Goal: Task Accomplishment & Management: Complete application form

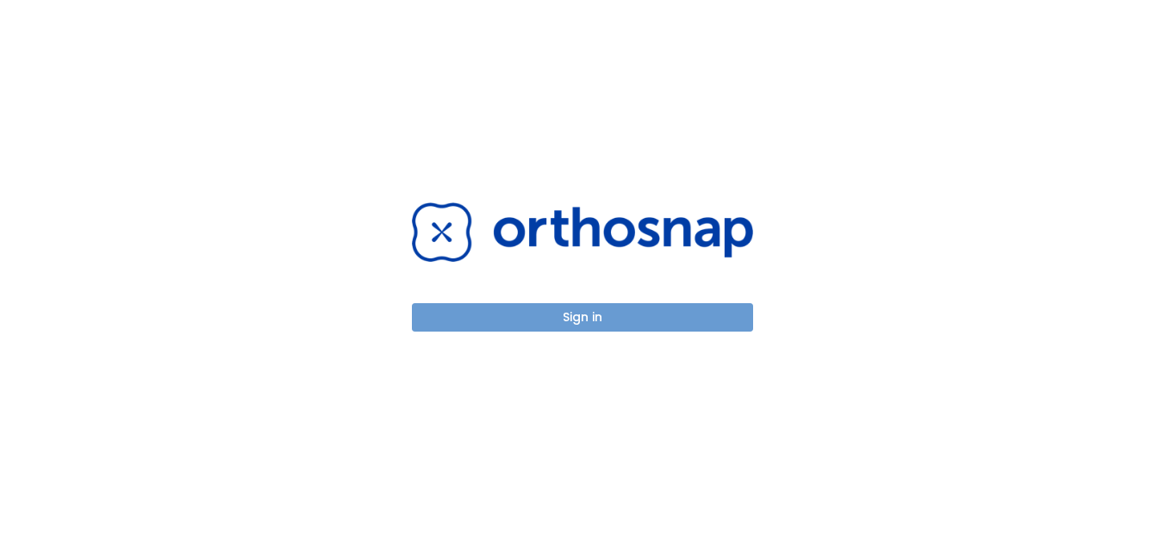
click at [653, 315] on button "Sign in" at bounding box center [582, 317] width 341 height 28
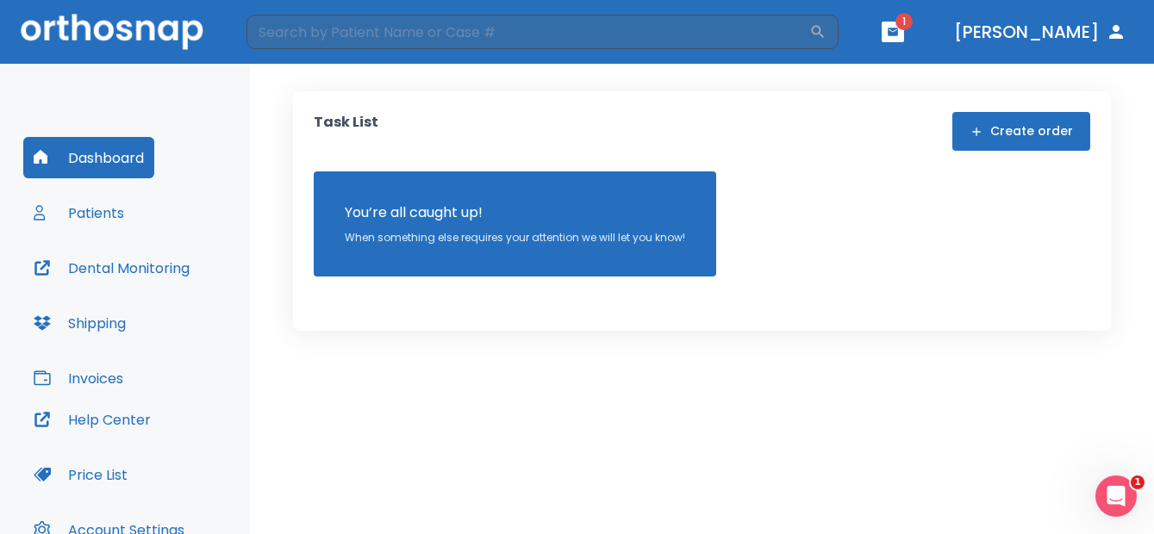
click at [108, 212] on button "Patients" at bounding box center [78, 212] width 111 height 41
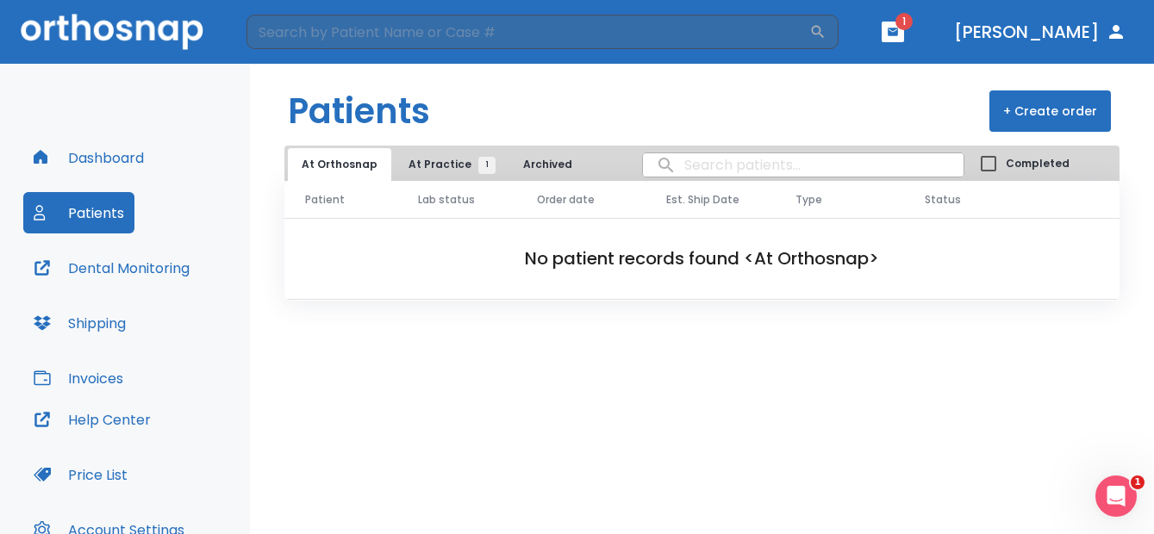
click at [415, 160] on span "At Practice 1" at bounding box center [448, 165] width 78 height 16
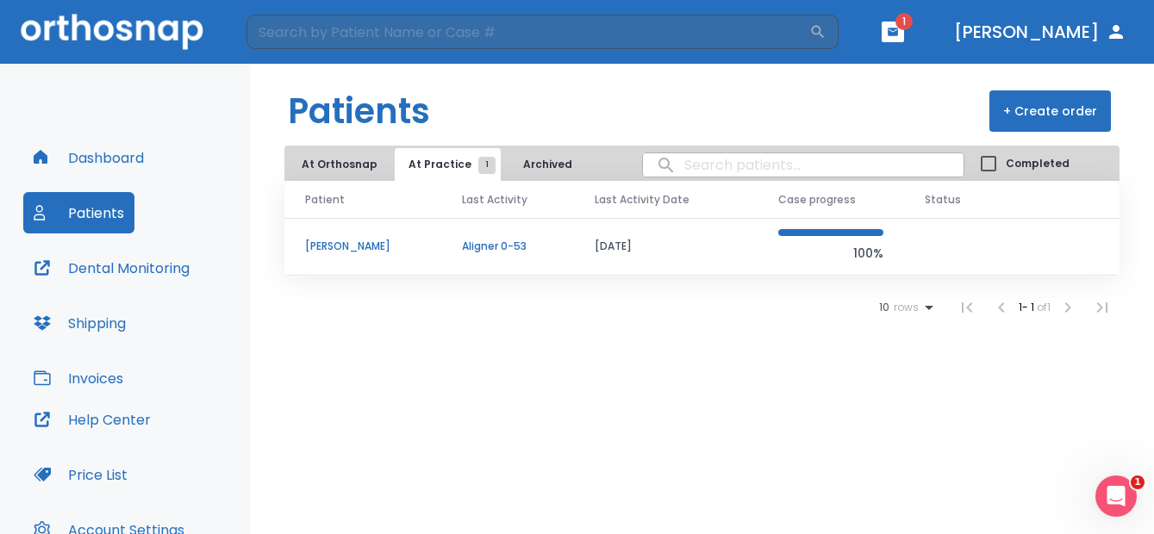
click at [1065, 105] on button "+ Create order" at bounding box center [1051, 111] width 122 height 41
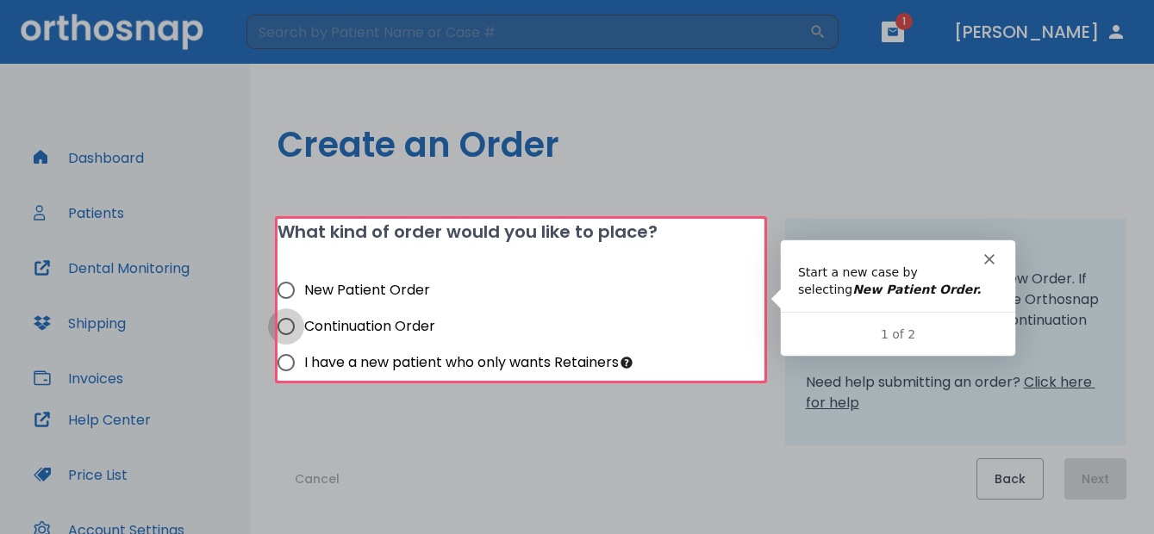
click at [289, 328] on input "Continuation Order" at bounding box center [286, 327] width 36 height 36
radio input "true"
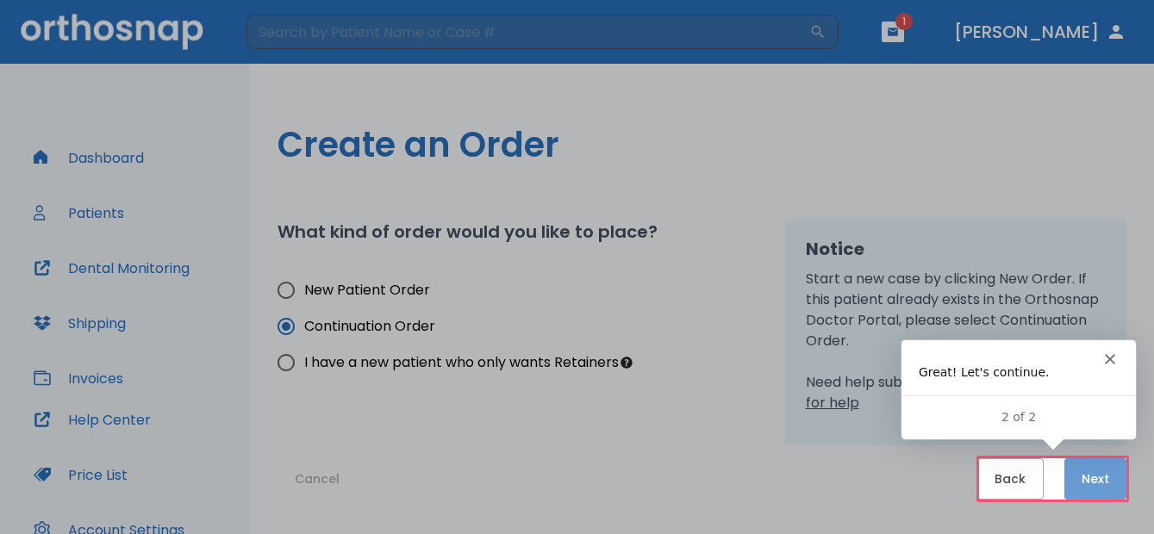
click at [1081, 476] on button "Next" at bounding box center [1096, 479] width 62 height 41
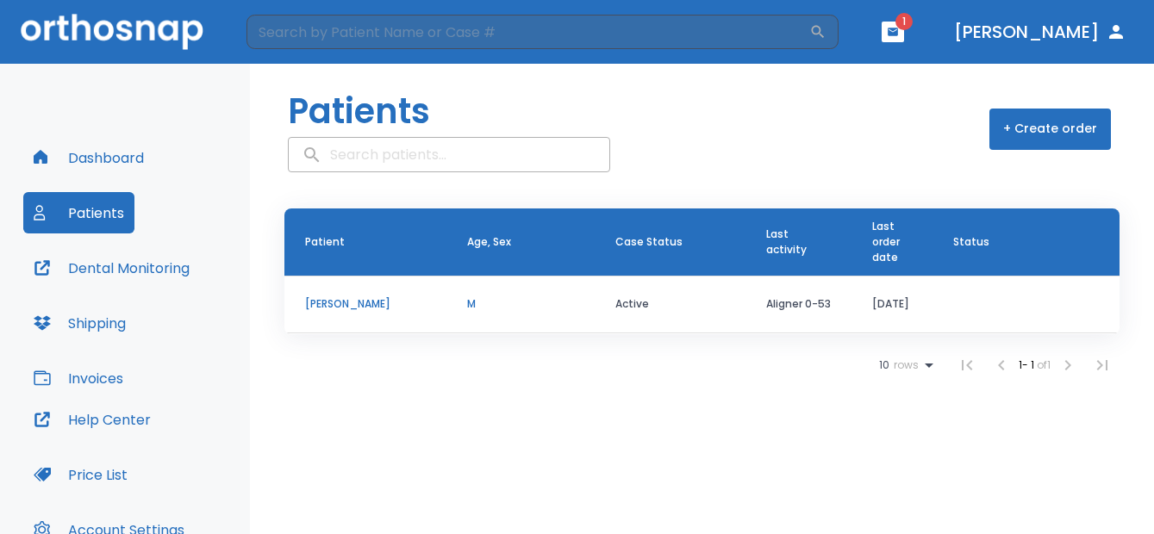
click at [342, 300] on p "[PERSON_NAME]" at bounding box center [365, 305] width 121 height 16
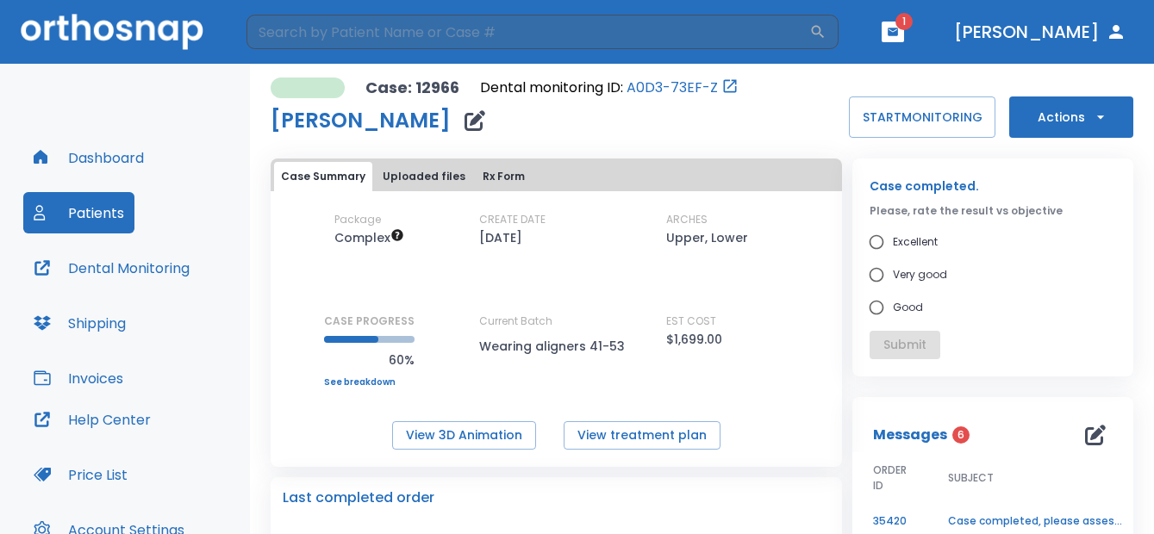
click at [1051, 126] on button "Actions" at bounding box center [1071, 117] width 124 height 41
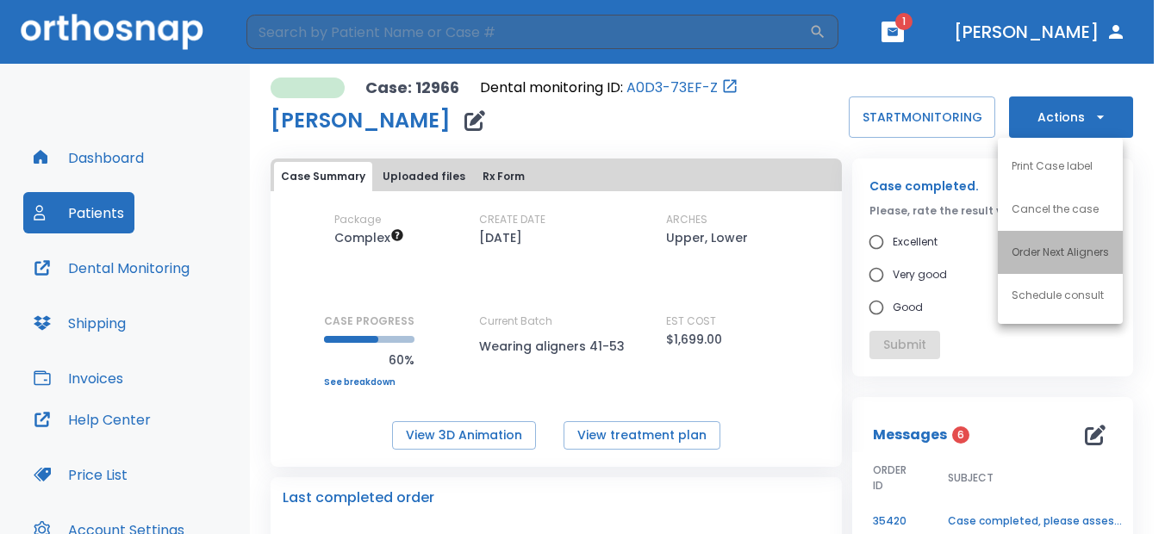
click at [1081, 256] on p "Order Next Aligners" at bounding box center [1060, 253] width 97 height 16
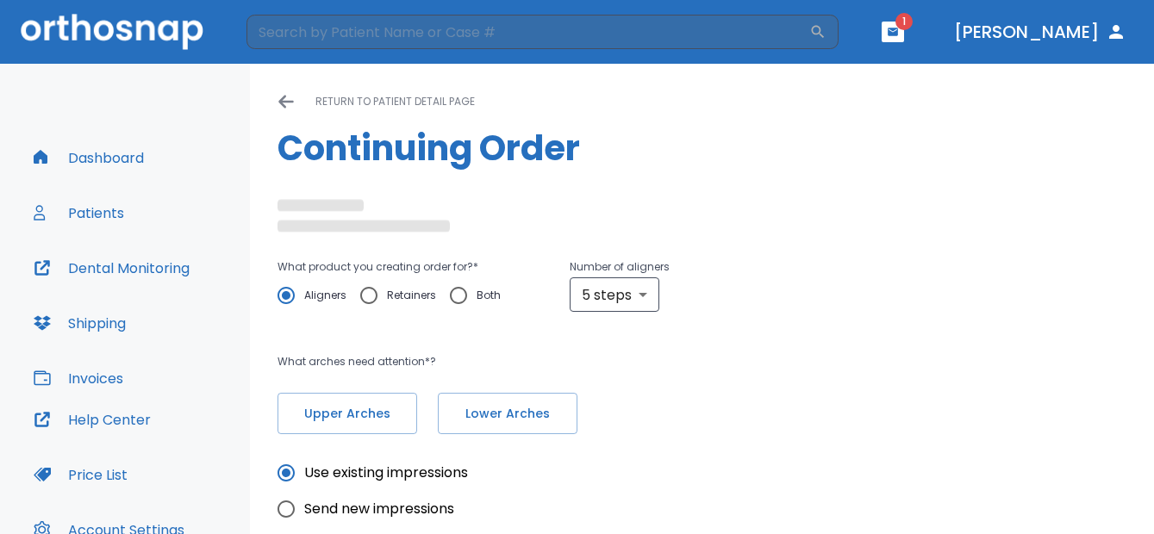
radio input "false"
radio input "true"
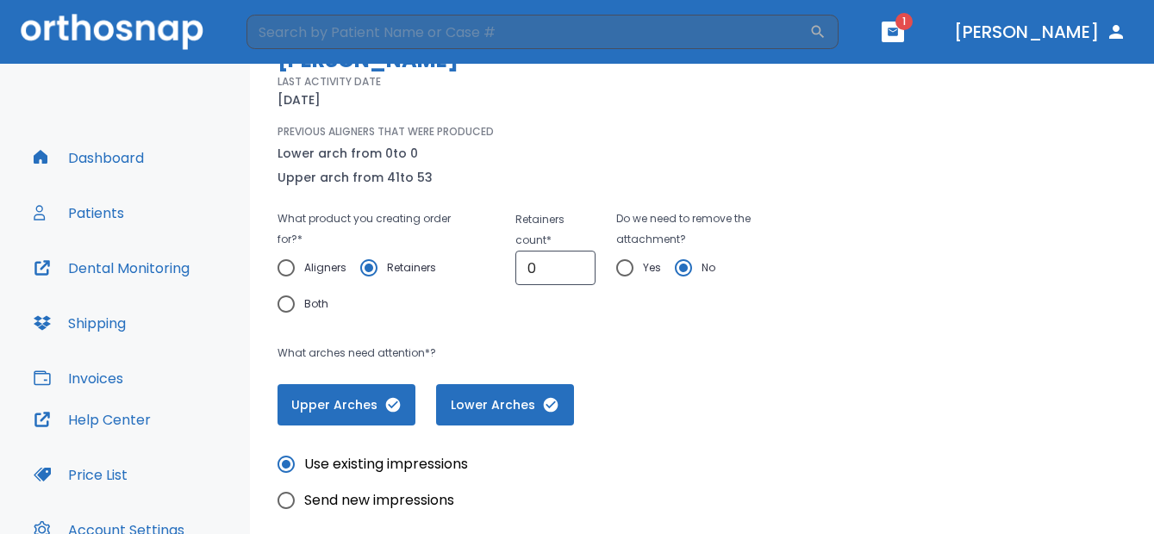
scroll to position [172, 0]
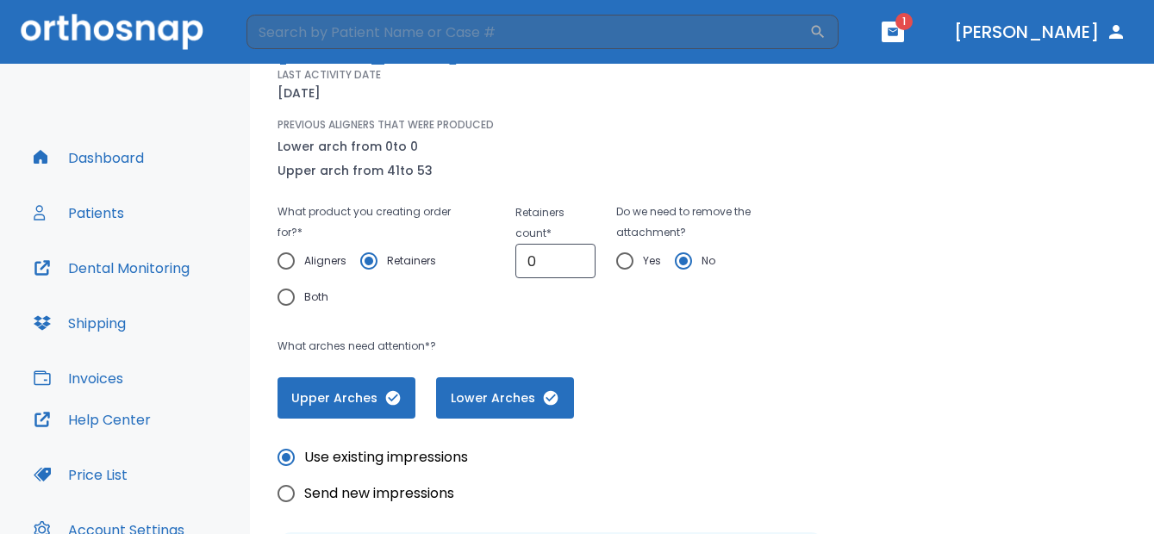
click at [616, 266] on input "Yes" at bounding box center [625, 261] width 36 height 36
radio input "true"
click at [556, 270] on input "0" at bounding box center [555, 261] width 80 height 34
click at [573, 265] on input "0" at bounding box center [555, 261] width 80 height 34
click at [573, 259] on input "1" at bounding box center [555, 261] width 80 height 34
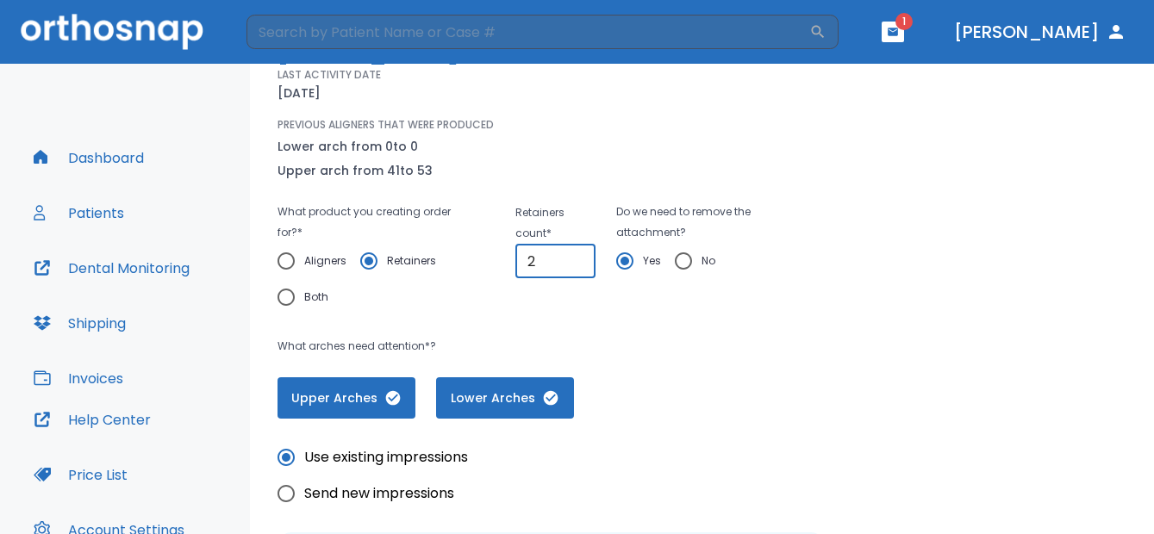
type input "2"
click at [573, 259] on input "2" at bounding box center [555, 261] width 80 height 34
click at [678, 261] on input "No" at bounding box center [683, 261] width 36 height 36
radio input "true"
click at [560, 273] on input "2" at bounding box center [555, 261] width 80 height 34
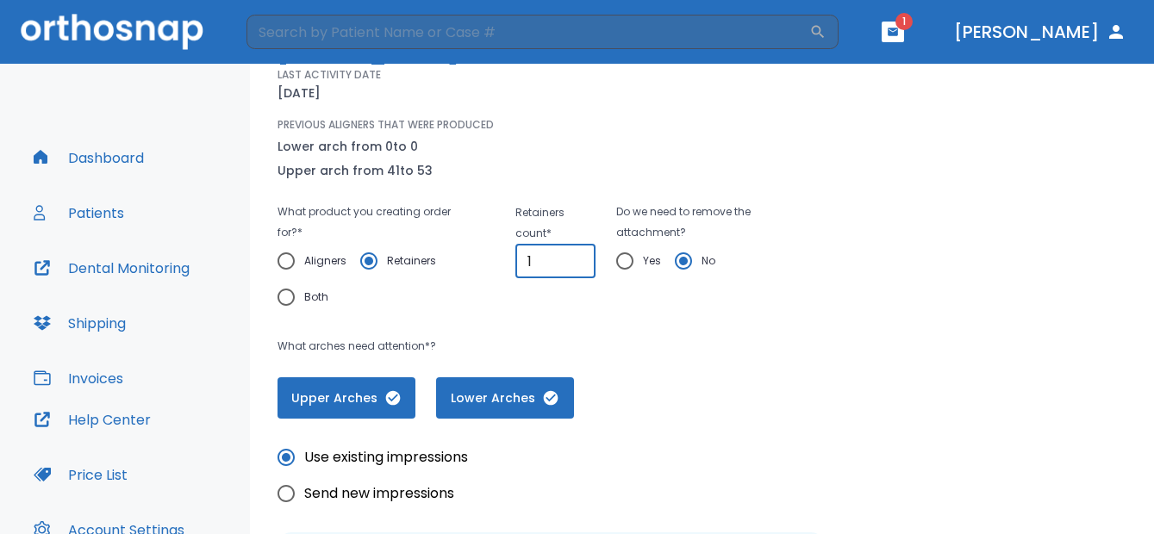
click at [571, 262] on input "1" at bounding box center [555, 261] width 80 height 34
type input "0"
click at [572, 267] on input "0" at bounding box center [555, 261] width 80 height 34
click at [625, 261] on input "Yes" at bounding box center [625, 261] width 36 height 36
radio input "true"
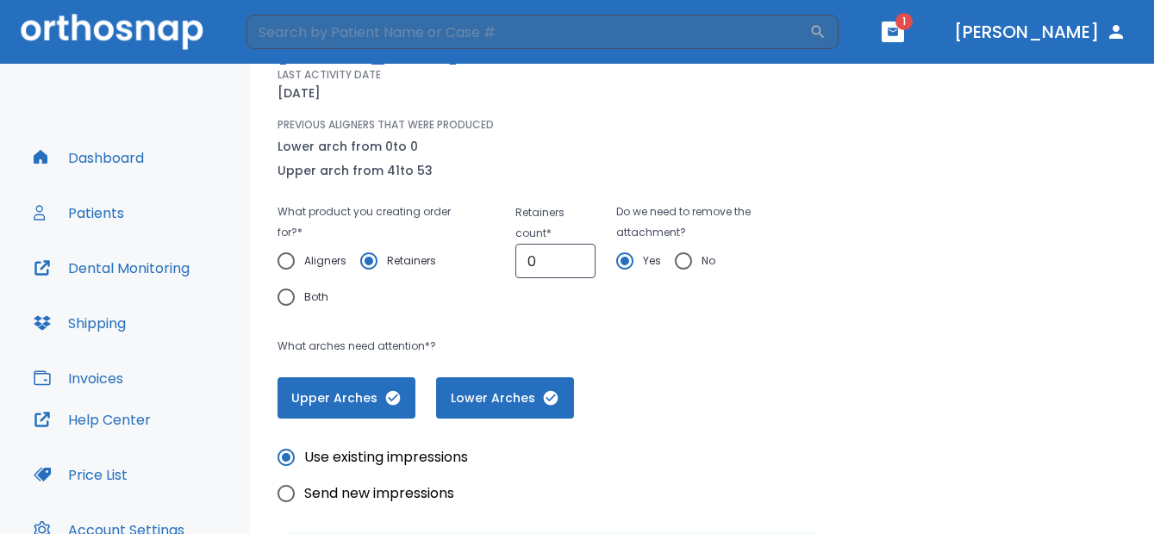
scroll to position [86, 0]
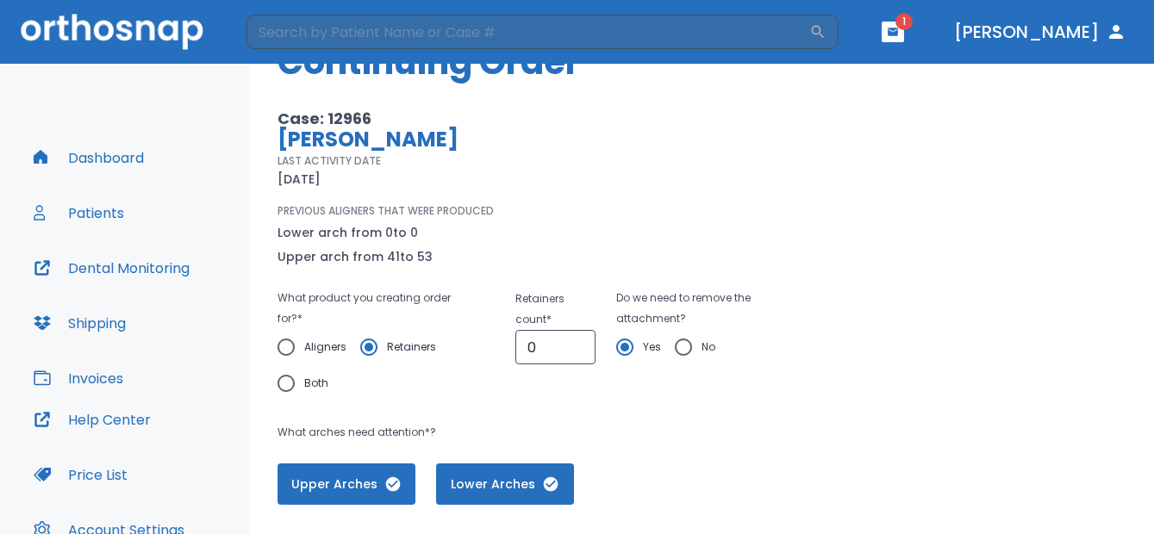
click at [290, 349] on input "Aligners" at bounding box center [286, 347] width 36 height 36
radio input "true"
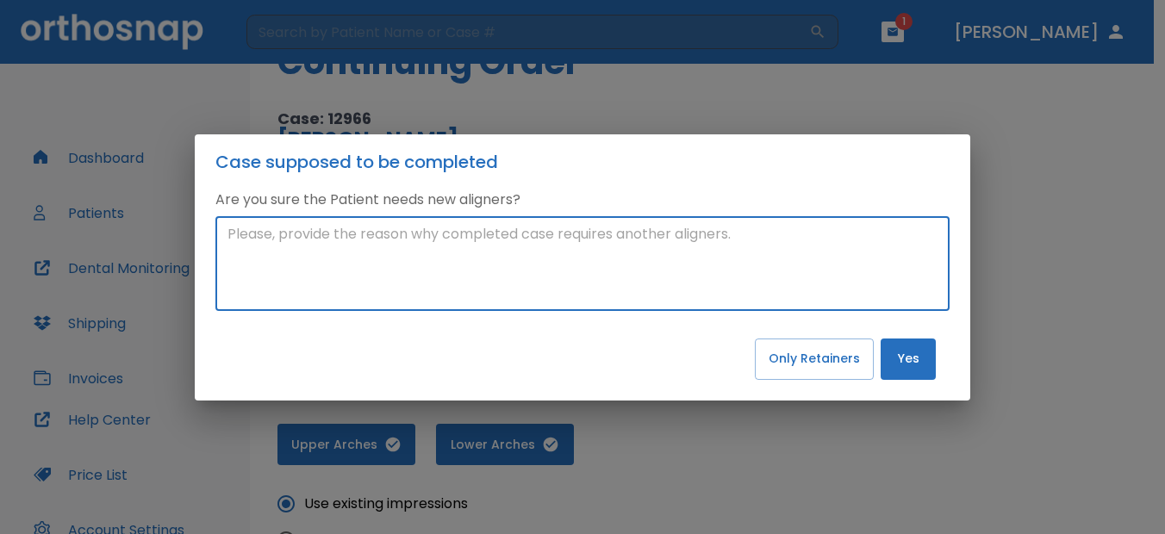
click at [453, 232] on textarea at bounding box center [583, 263] width 710 height 79
type textarea "refinement"
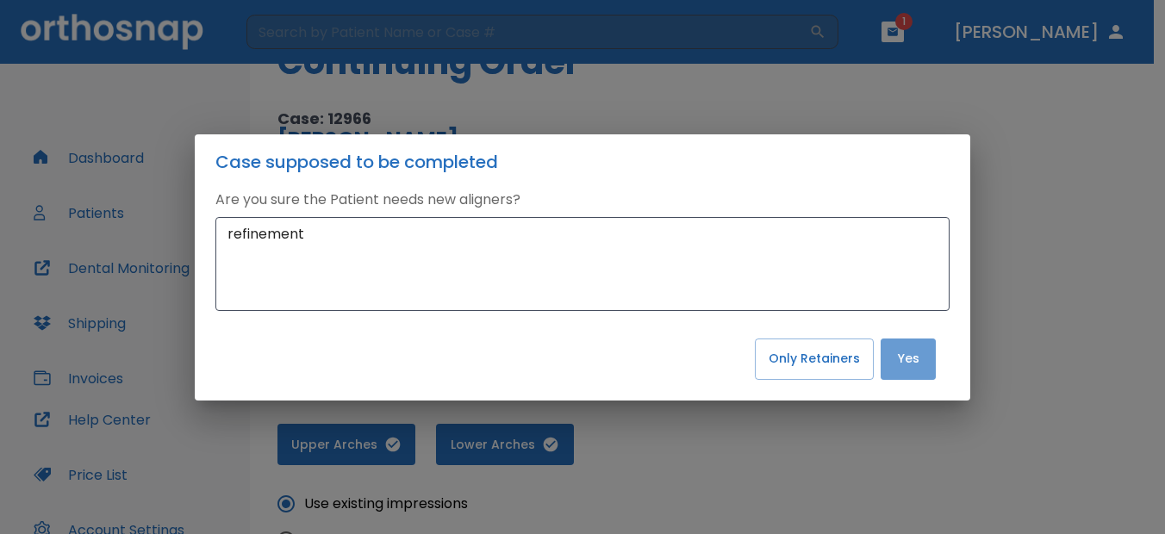
click at [913, 367] on button "Yes" at bounding box center [908, 359] width 55 height 41
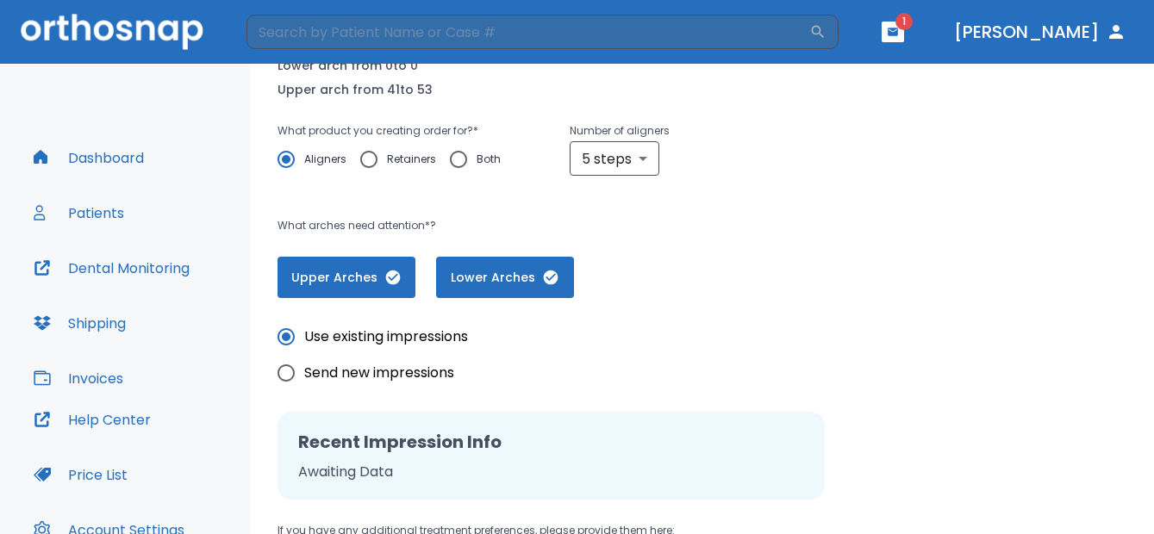
scroll to position [259, 0]
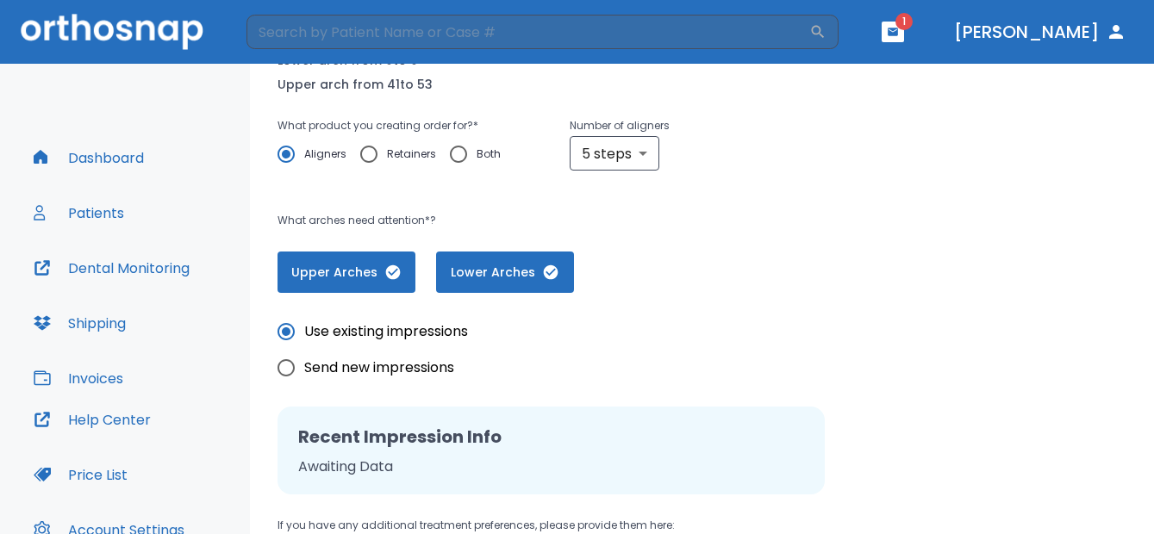
click at [288, 370] on input "Send new impressions" at bounding box center [286, 368] width 36 height 36
radio input "true"
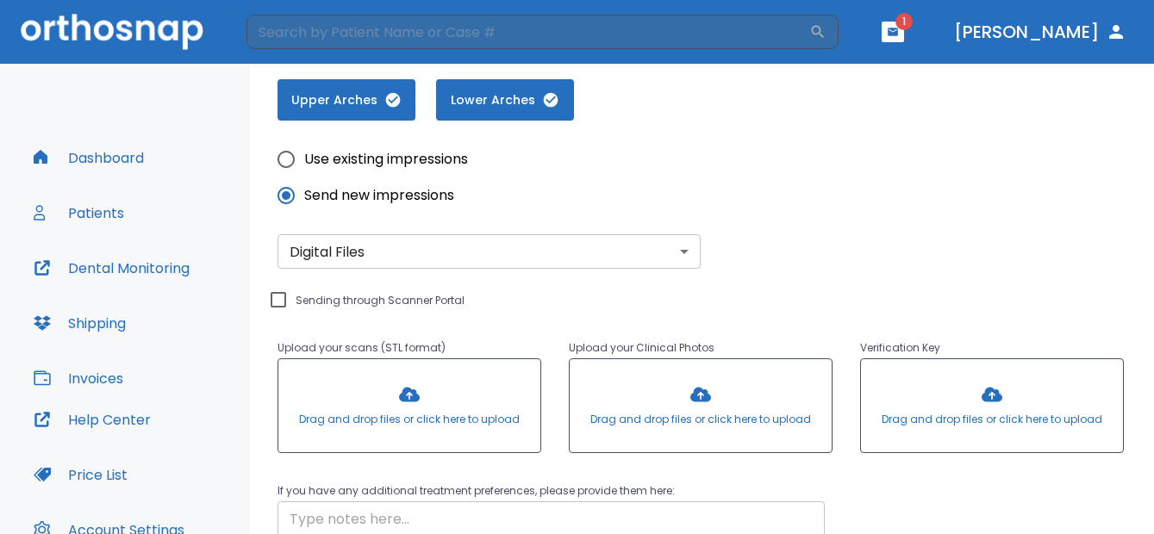
scroll to position [603, 0]
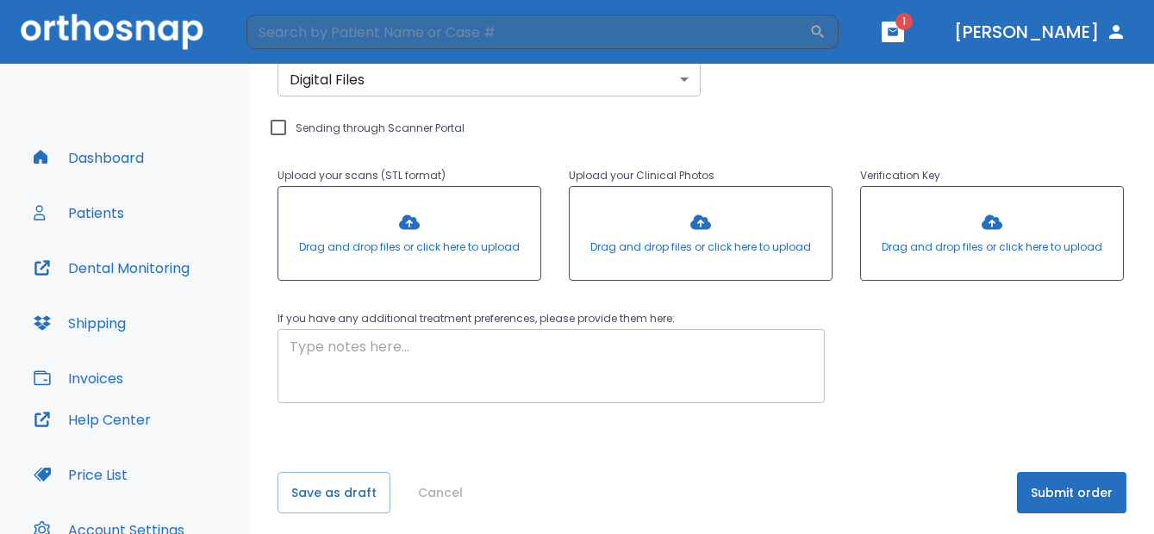
click at [452, 354] on textarea at bounding box center [551, 366] width 523 height 59
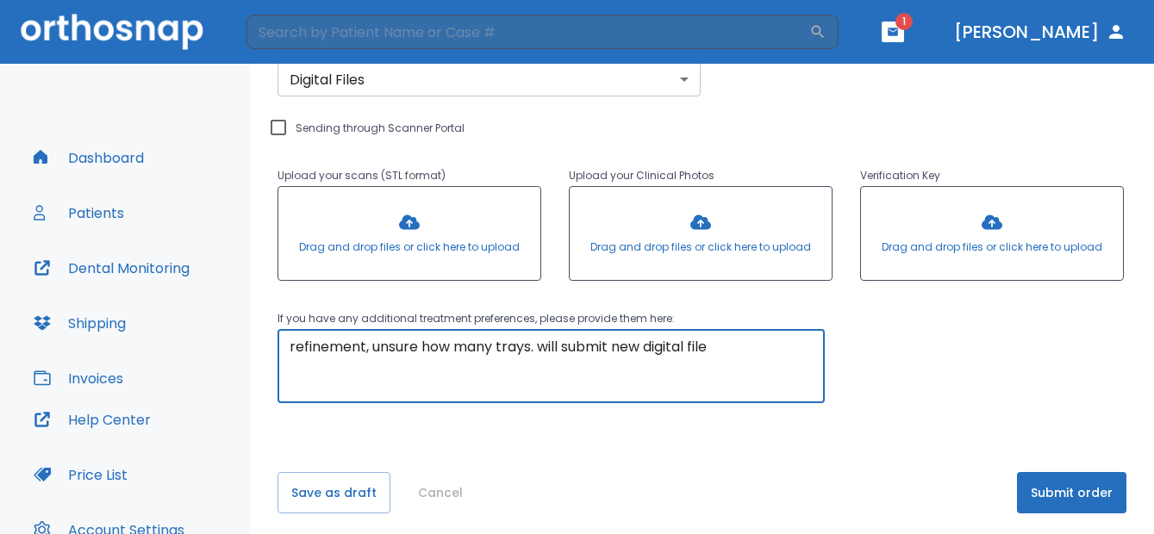
click at [536, 350] on textarea "refinement, unsure how many trays. will submit new digital file" at bounding box center [551, 366] width 523 height 59
type textarea "refinement, unsure how many trays will submit new digital file"
click at [336, 500] on button "Save as draft" at bounding box center [334, 492] width 113 height 41
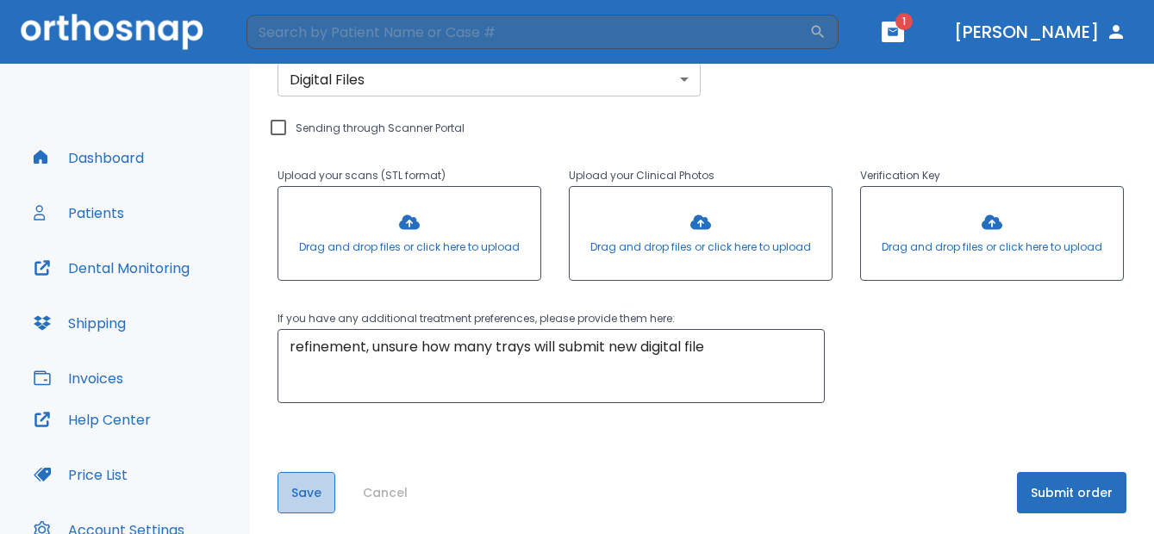
click at [297, 492] on button "Save" at bounding box center [307, 492] width 58 height 41
click at [898, 28] on icon "button" at bounding box center [893, 32] width 10 height 8
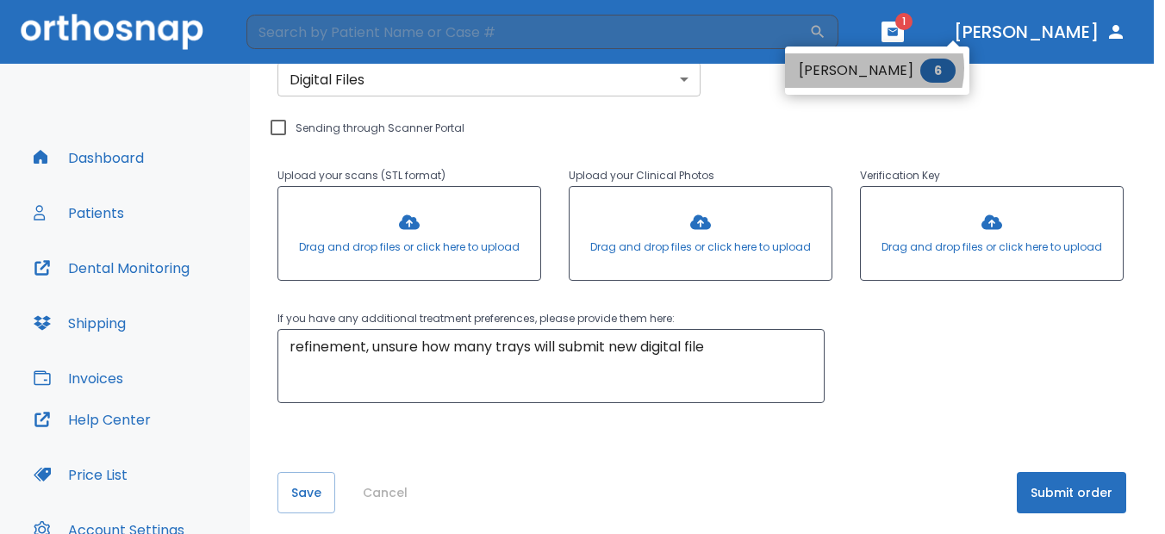
click at [873, 68] on li "[PERSON_NAME] 6" at bounding box center [877, 70] width 184 height 34
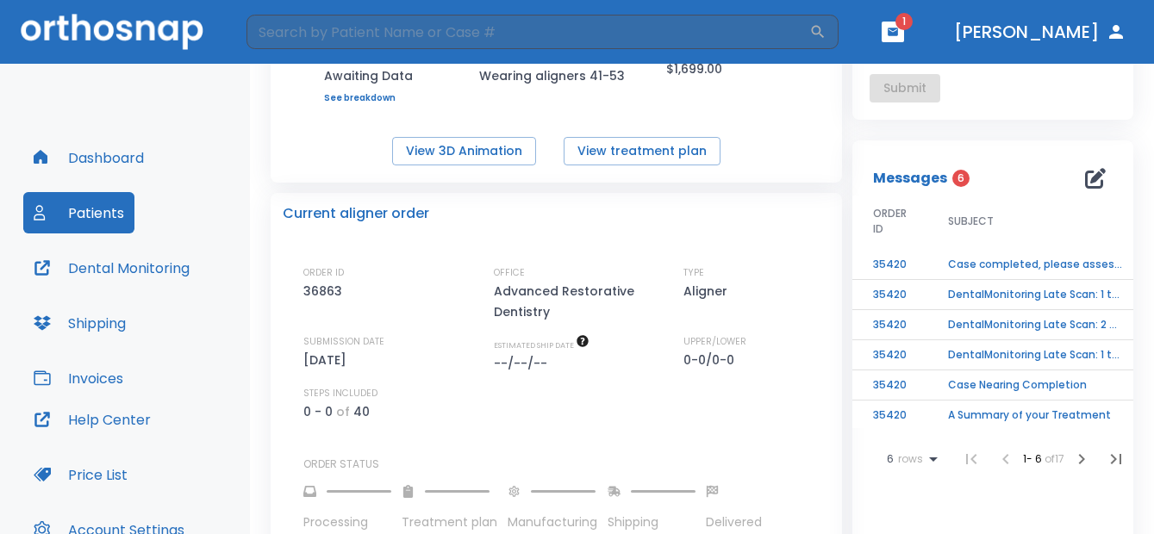
scroll to position [259, 0]
